Goal: Transaction & Acquisition: Book appointment/travel/reservation

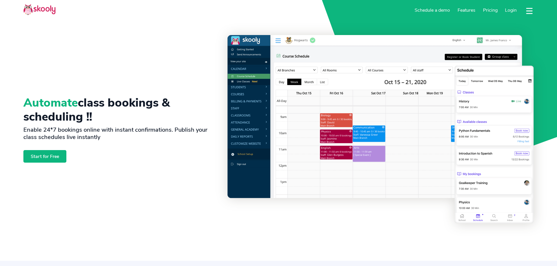
select select "en"
select select "92"
select select "[GEOGRAPHIC_DATA]"
select select "[GEOGRAPHIC_DATA]/[GEOGRAPHIC_DATA]"
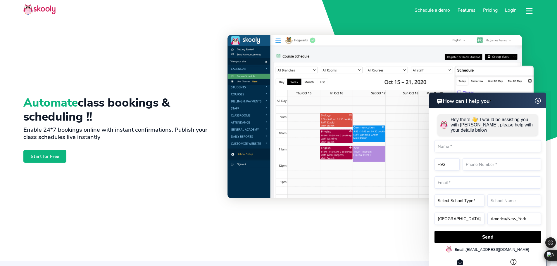
click at [537, 98] on img at bounding box center [537, 100] width 11 height 7
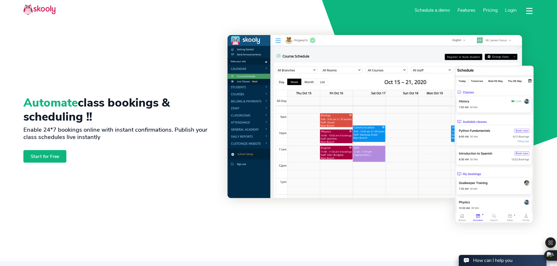
click at [445, 8] on link "Schedule a demo" at bounding box center [432, 10] width 43 height 9
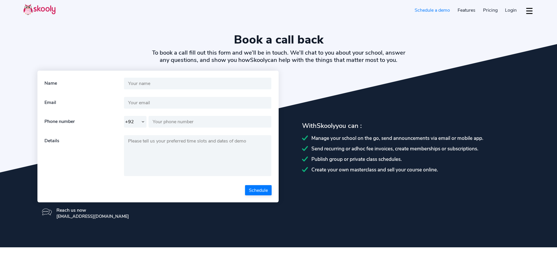
select select "92"
select select "en"
select select "92"
select select "[GEOGRAPHIC_DATA]"
select select "[GEOGRAPHIC_DATA]/[GEOGRAPHIC_DATA]"
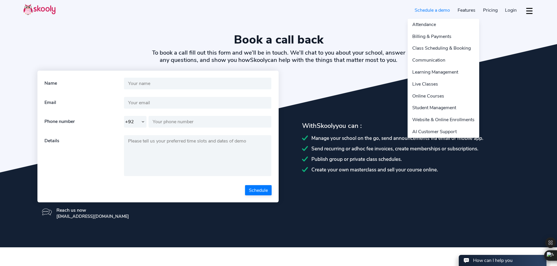
click at [460, 11] on link "Features" at bounding box center [466, 10] width 25 height 9
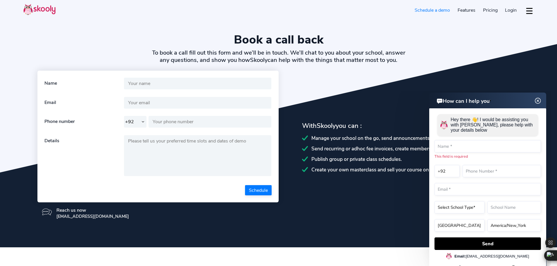
click at [535, 101] on img at bounding box center [537, 100] width 11 height 7
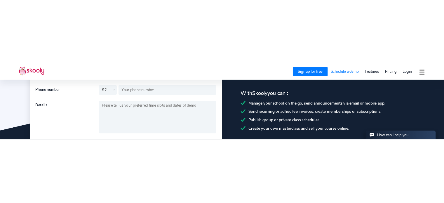
scroll to position [96, 0]
